Goal: Task Accomplishment & Management: Manage account settings

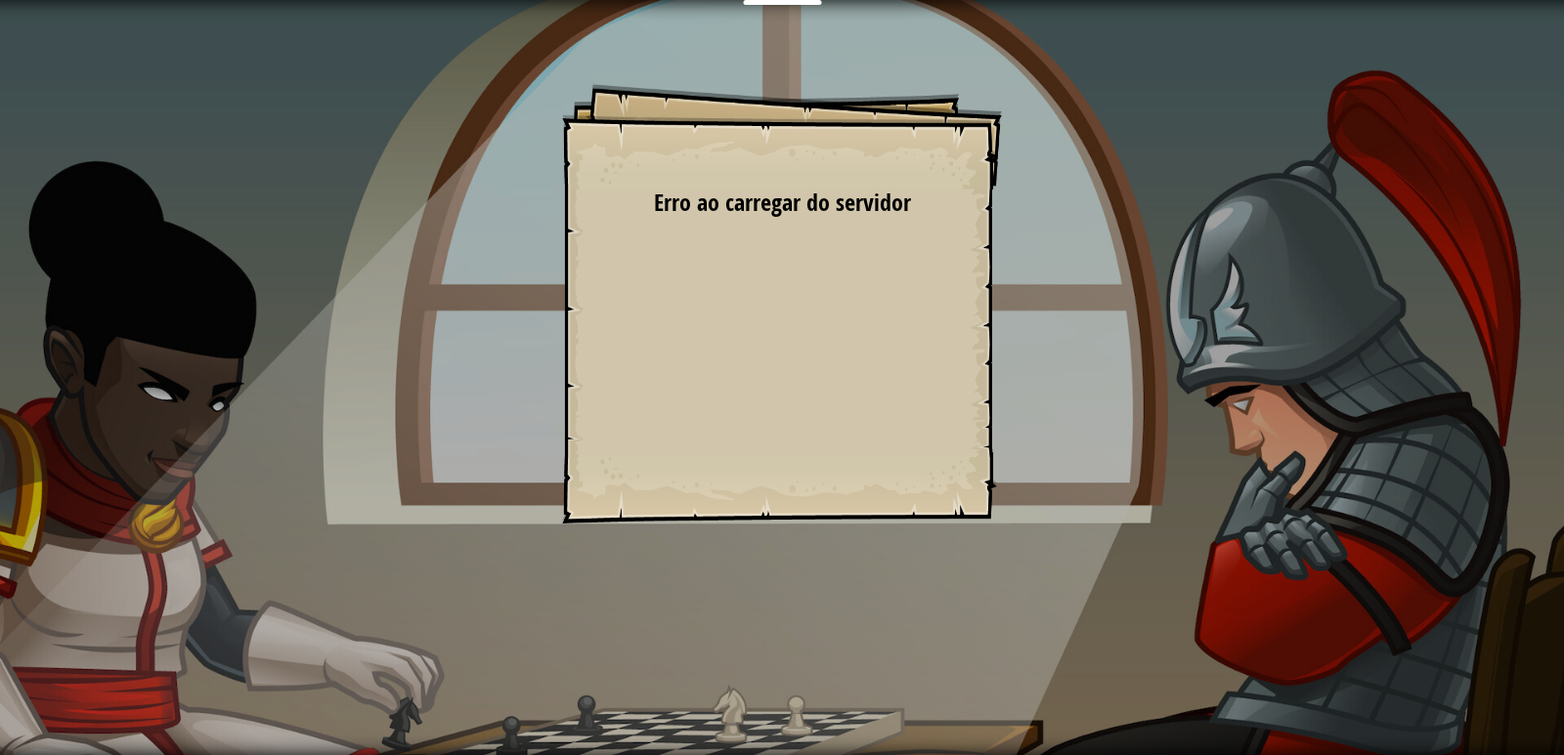
drag, startPoint x: 723, startPoint y: 171, endPoint x: 674, endPoint y: 195, distance: 54.6
click at [691, 188] on div "Goals Start Level Erro ao carregar do servidor Você precisa de uma assinatura p…" at bounding box center [782, 304] width 440 height 440
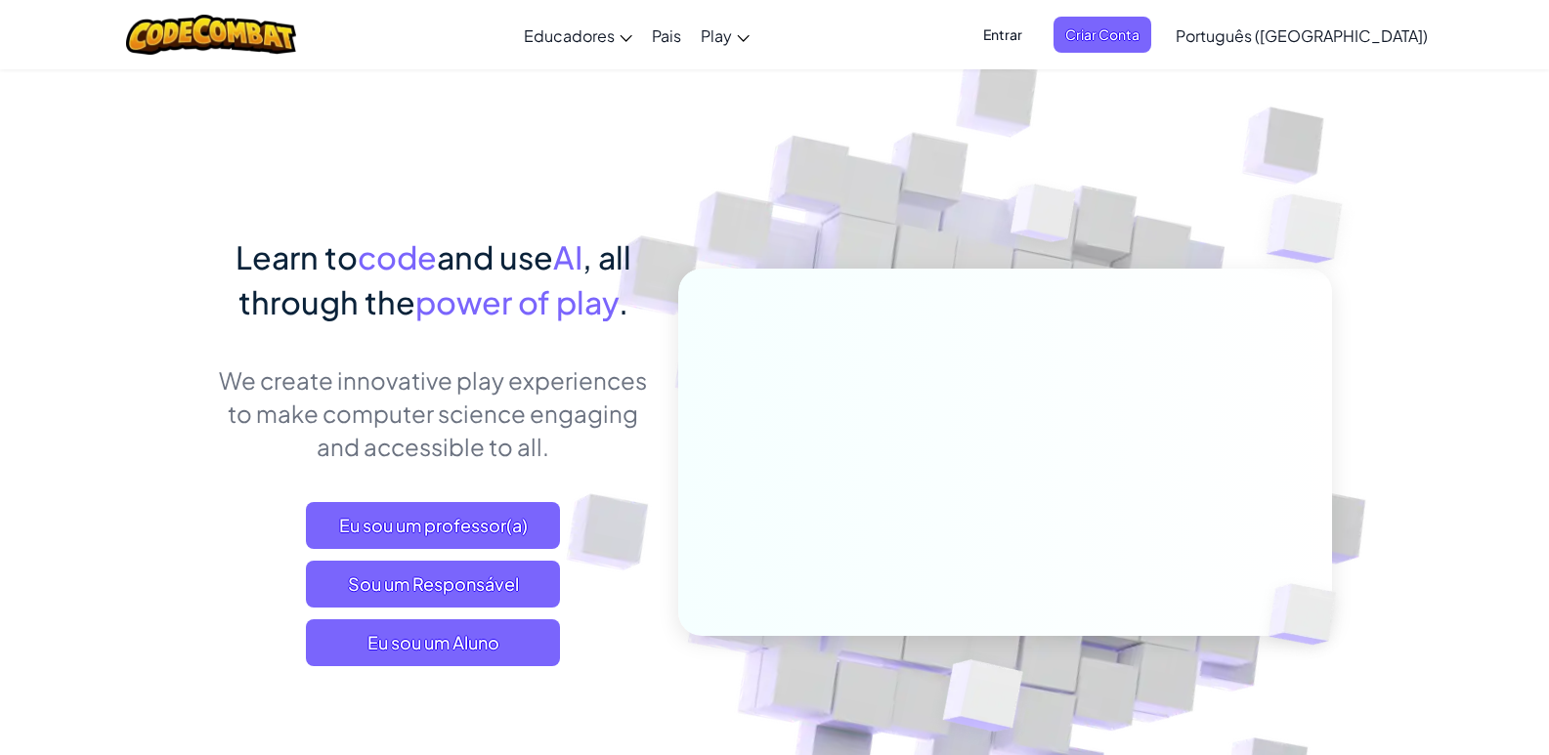
click at [1034, 31] on span "Entrar" at bounding box center [1002, 35] width 63 height 36
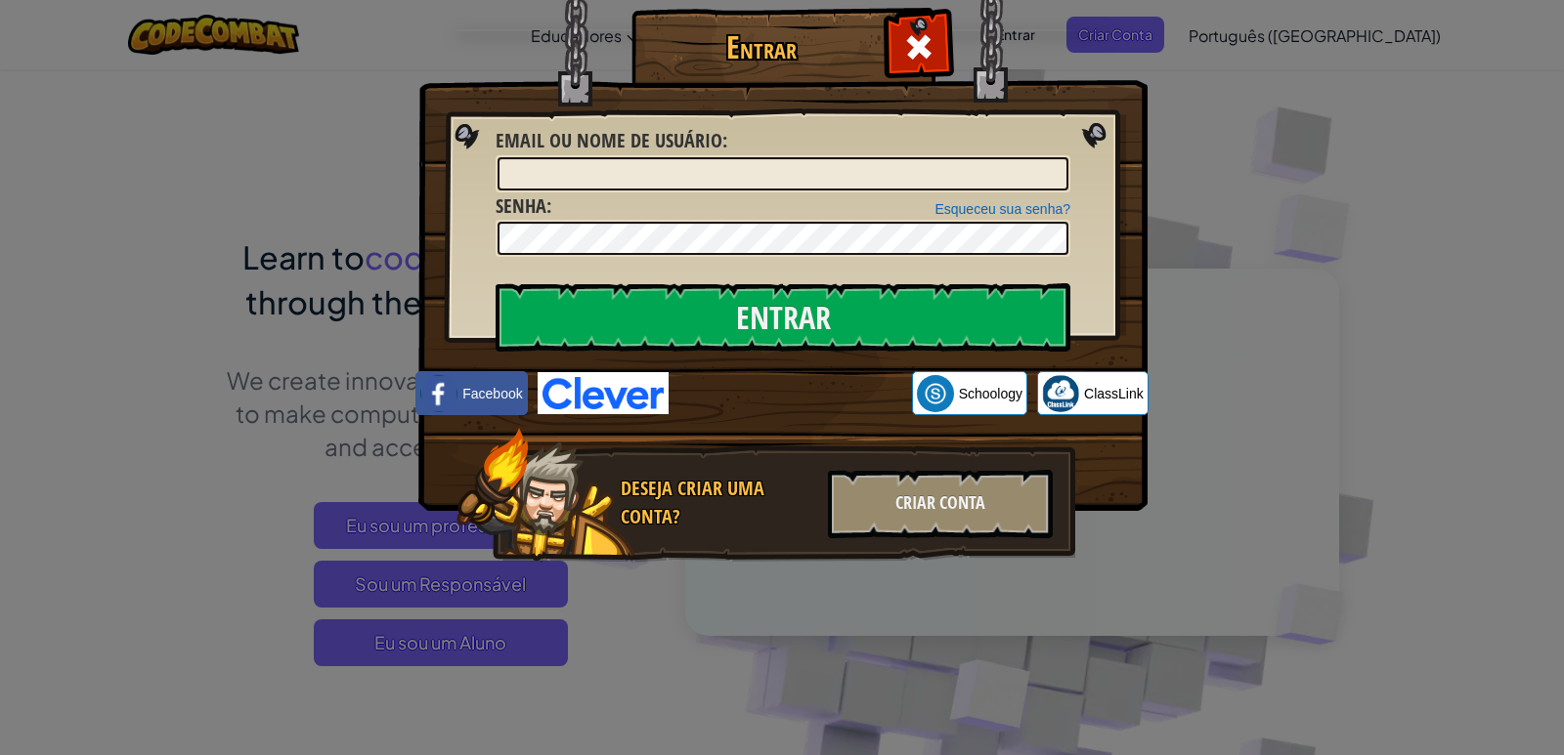
click at [968, 195] on div "Esqueceu sua senha? Senha :" at bounding box center [782, 225] width 575 height 65
click at [980, 169] on input "Email ou nome de usuário :" at bounding box center [782, 173] width 571 height 33
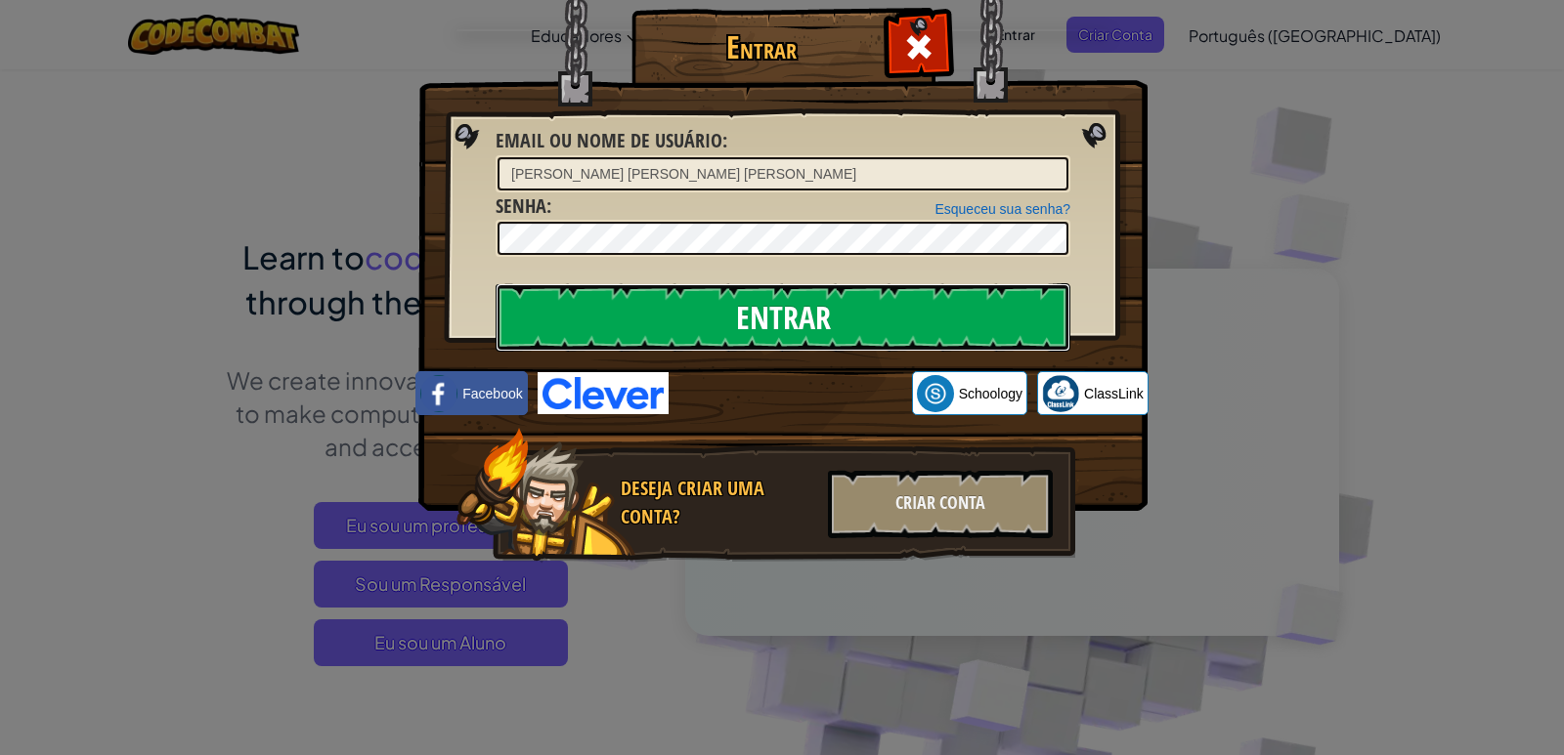
drag, startPoint x: 813, startPoint y: 337, endPoint x: 825, endPoint y: 336, distance: 11.8
click at [825, 336] on input "Entrar" at bounding box center [782, 317] width 575 height 68
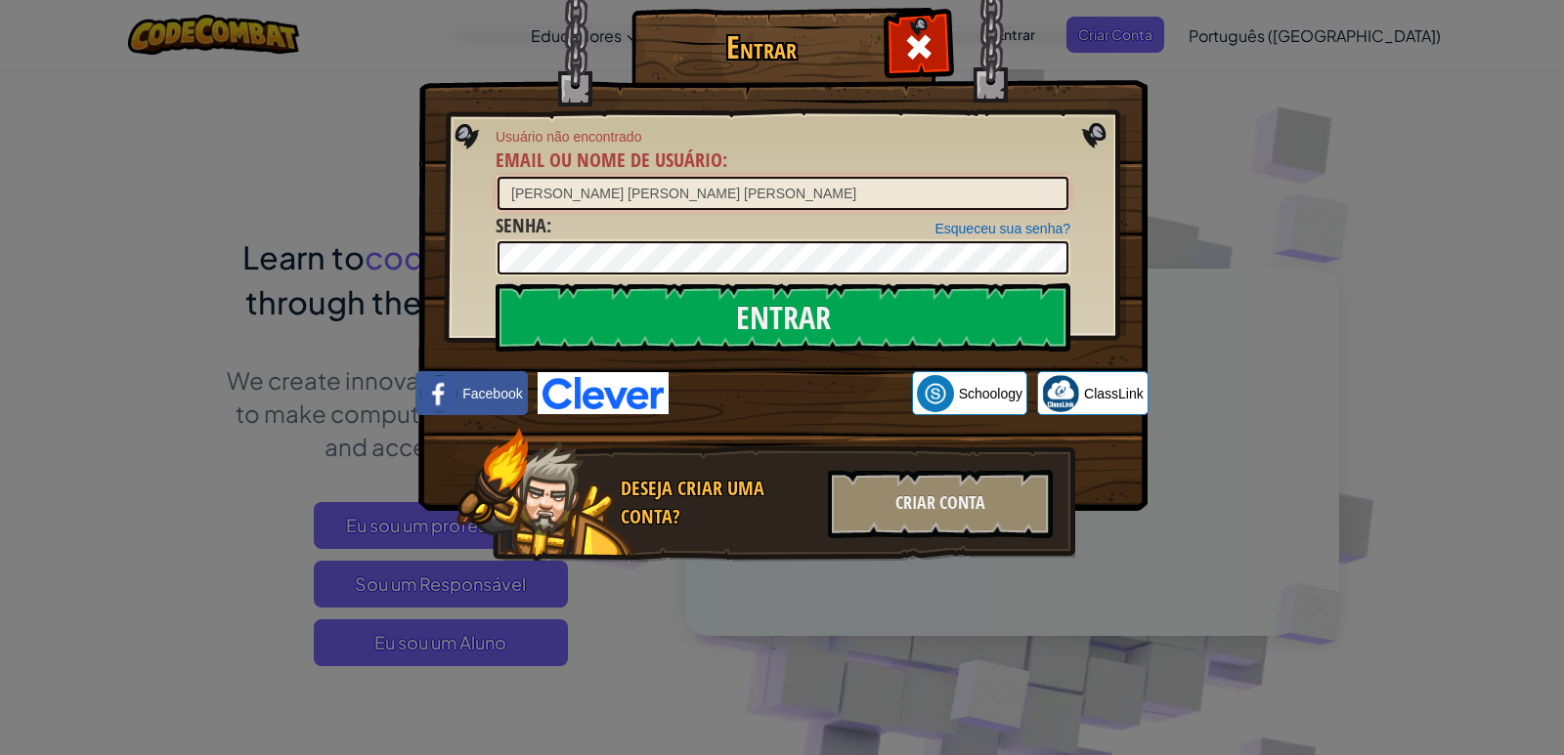
click at [743, 193] on input "[PERSON_NAME] [PERSON_NAME] [PERSON_NAME]" at bounding box center [782, 193] width 571 height 33
type input "[PERSON_NAME] [PERSON_NAME] [PERSON_NAME]"
click at [921, 31] on span at bounding box center [918, 46] width 31 height 31
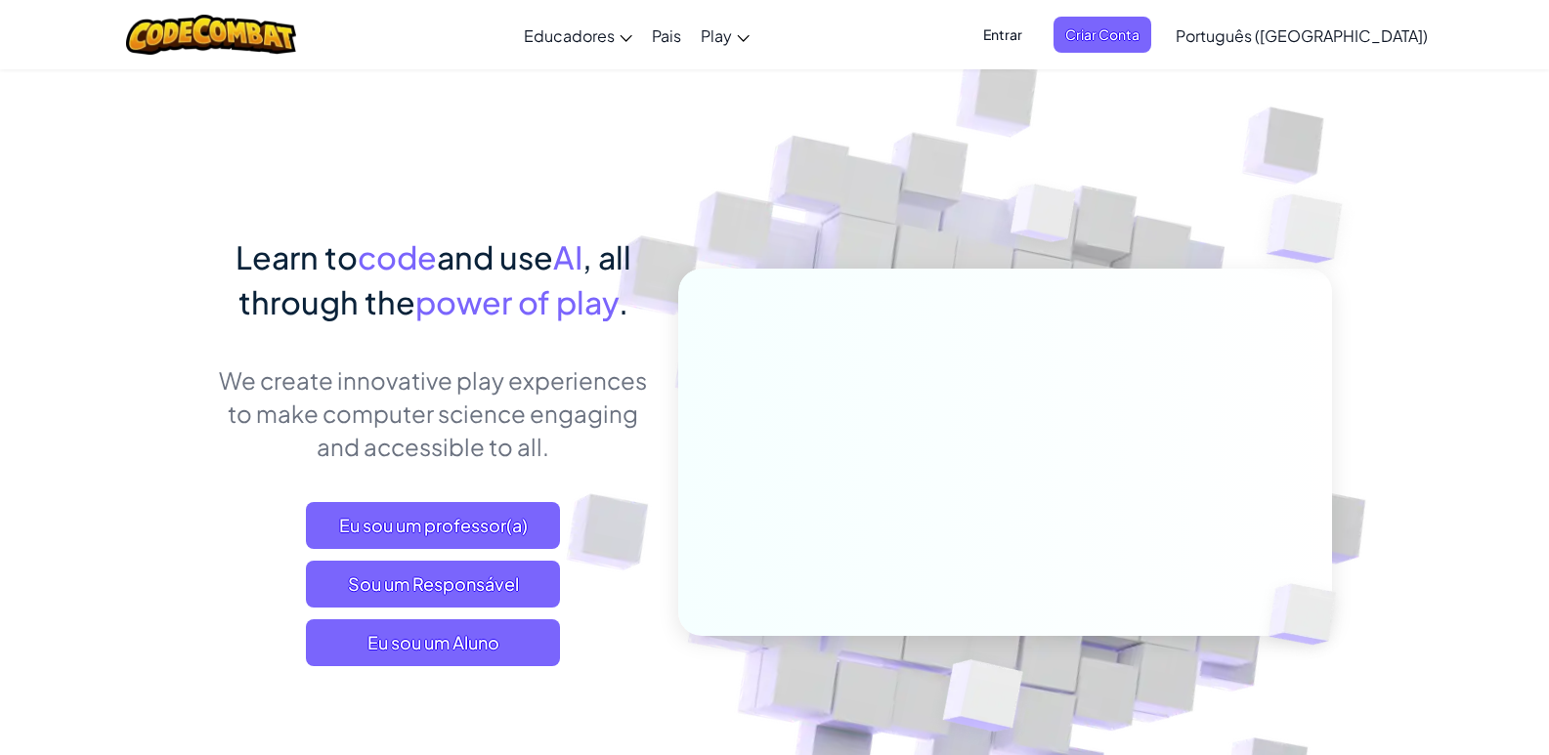
click at [1034, 39] on span "Entrar" at bounding box center [1002, 35] width 63 height 36
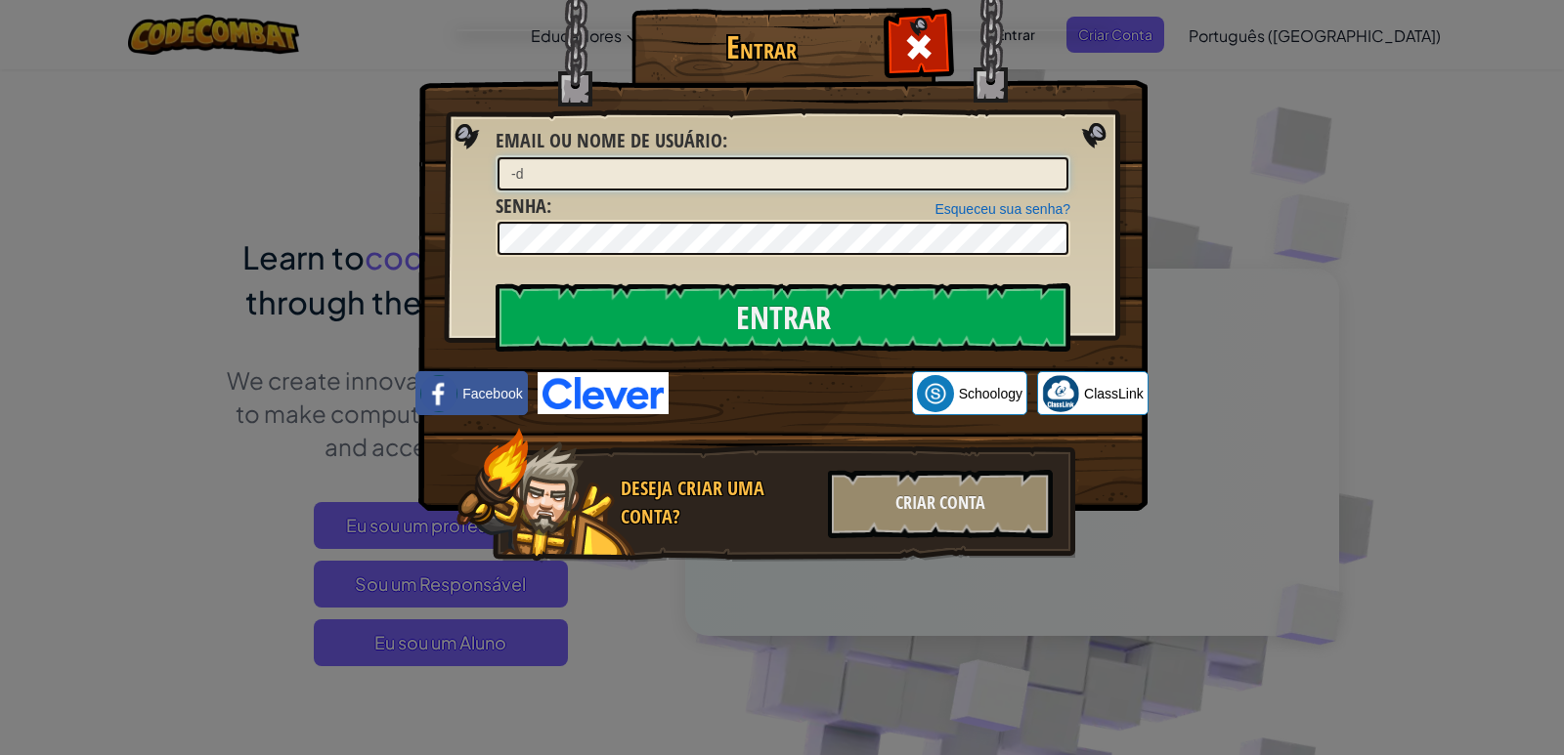
type input "-"
type input "[PERSON_NAME]"
click at [495, 283] on input "Entrar" at bounding box center [782, 317] width 575 height 68
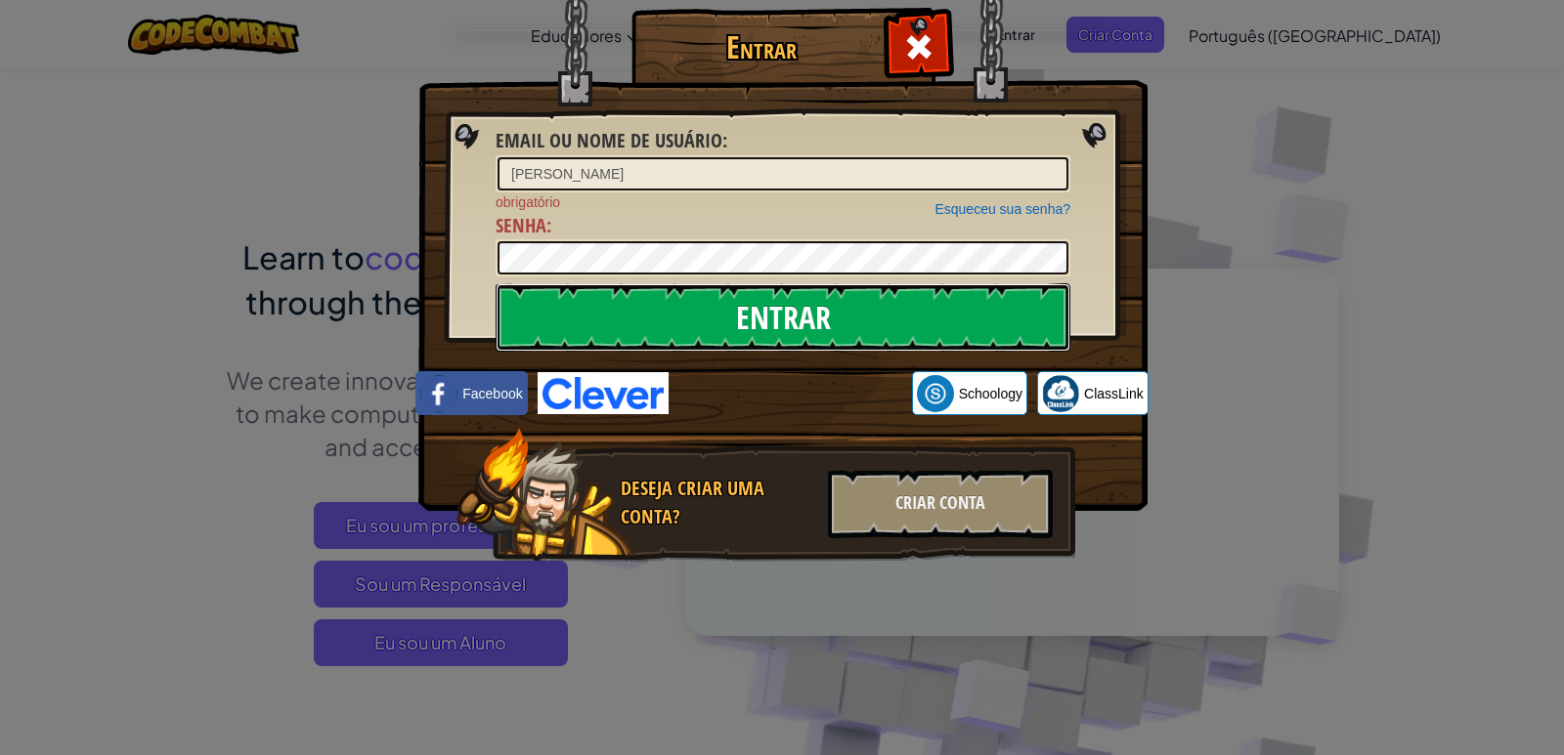
drag, startPoint x: 868, startPoint y: 322, endPoint x: 876, endPoint y: 302, distance: 21.1
click at [876, 302] on input "Entrar" at bounding box center [782, 317] width 575 height 68
